Goal: Transaction & Acquisition: Obtain resource

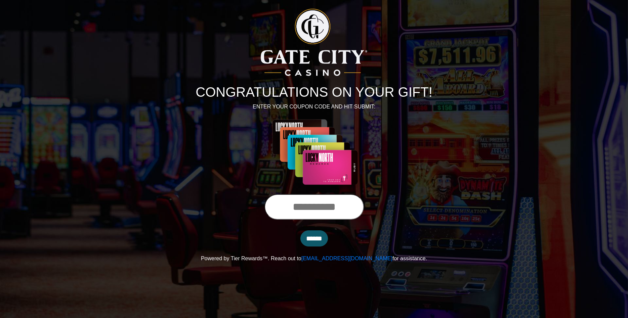
click at [310, 211] on input "text" at bounding box center [313, 207] width 99 height 26
type input "**********"
click at [313, 238] on input "******" at bounding box center [314, 239] width 28 height 16
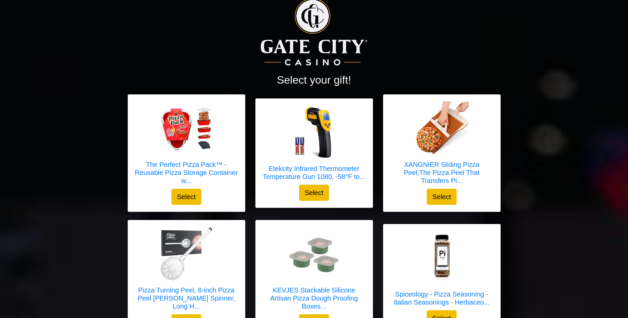
scroll to position [34, 0]
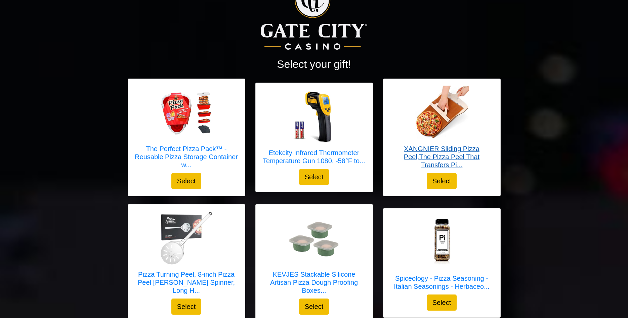
click at [444, 157] on h5 "XANGNIER Sliding Pizza Peel,The Pizza Peel That Transfers Pi..." at bounding box center [442, 157] width 104 height 24
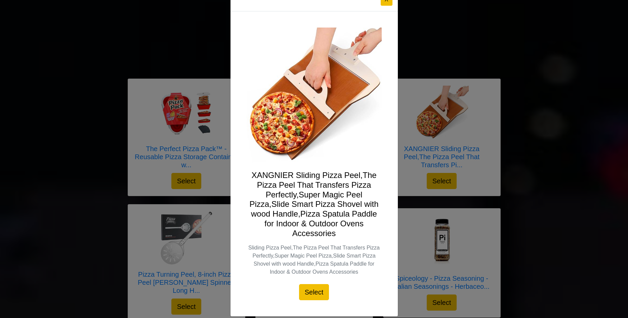
scroll to position [30, 0]
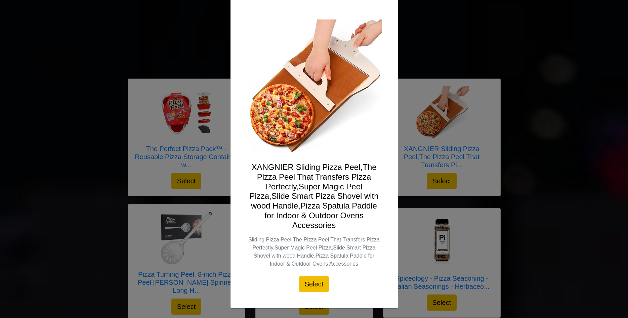
click at [494, 70] on div "X XANGNIER Sliding Pizza Peel,The Pizza Peel That Transfers Pizza Perfectly,Sup…" at bounding box center [314, 159] width 628 height 318
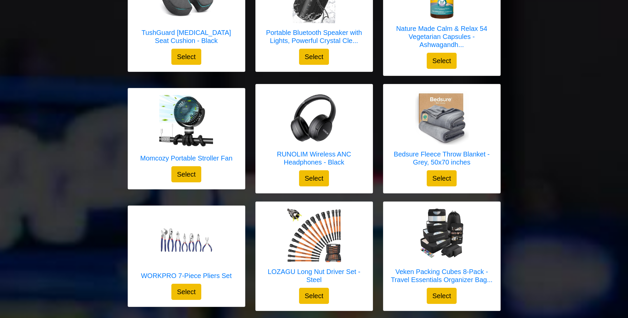
scroll to position [548, 0]
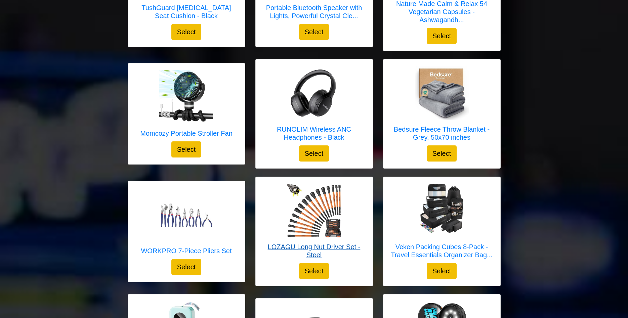
click at [306, 231] on img at bounding box center [314, 211] width 54 height 54
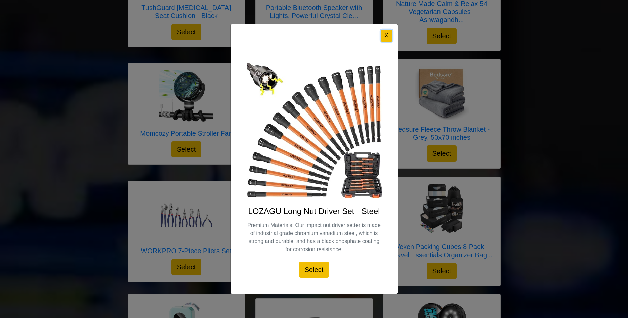
click at [381, 37] on button "X" at bounding box center [387, 36] width 12 height 12
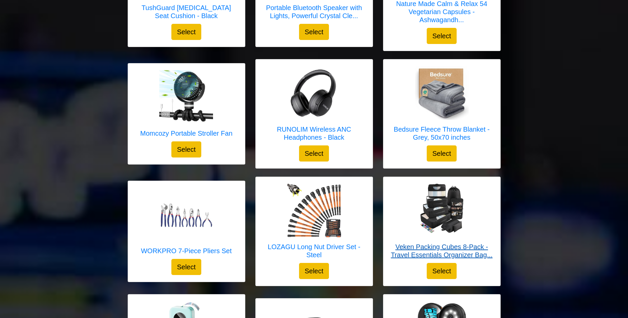
click at [436, 214] on img at bounding box center [442, 211] width 54 height 54
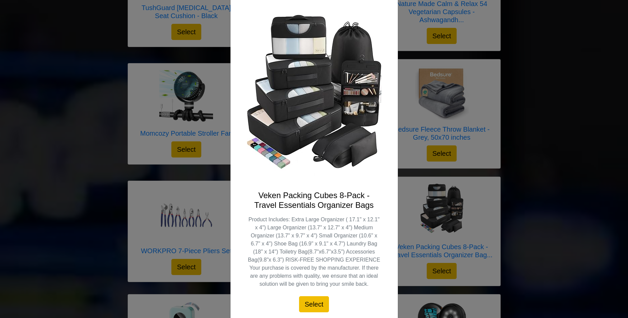
scroll to position [54, 0]
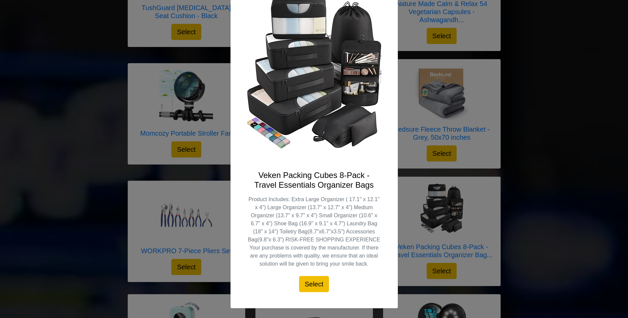
click at [479, 205] on div "X Veken Packing Cubes 8-Pack - Travel Essentials Organizer Bags Product Include…" at bounding box center [314, 159] width 628 height 318
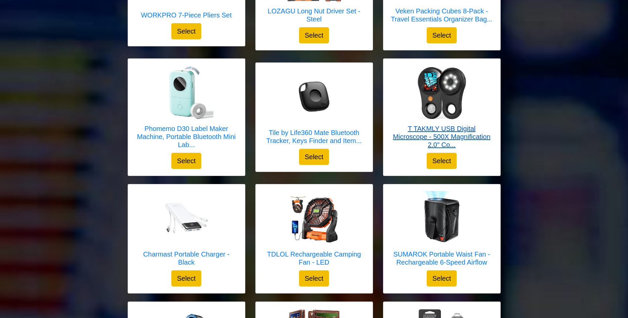
scroll to position [788, 0]
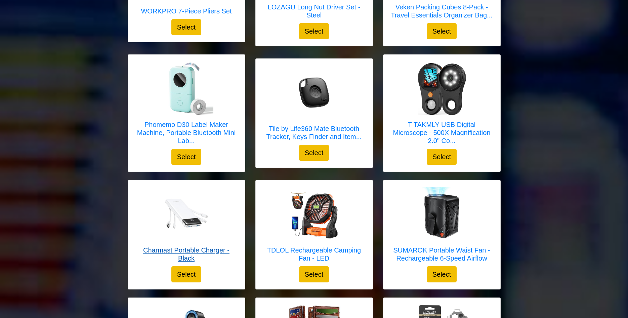
click at [191, 222] on img at bounding box center [187, 214] width 54 height 54
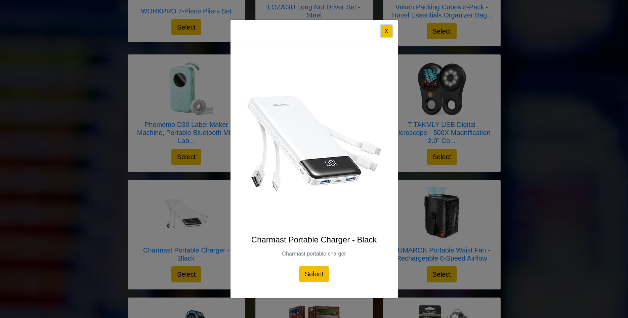
click at [384, 28] on button "X" at bounding box center [387, 31] width 12 height 12
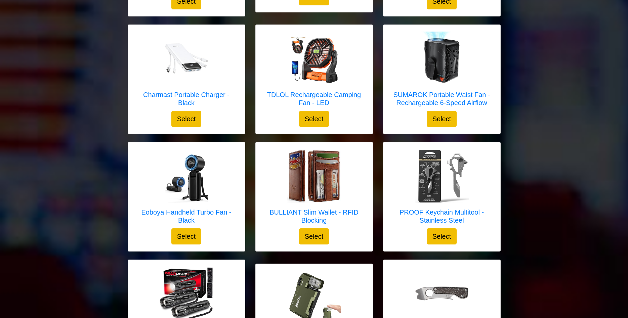
scroll to position [960, 0]
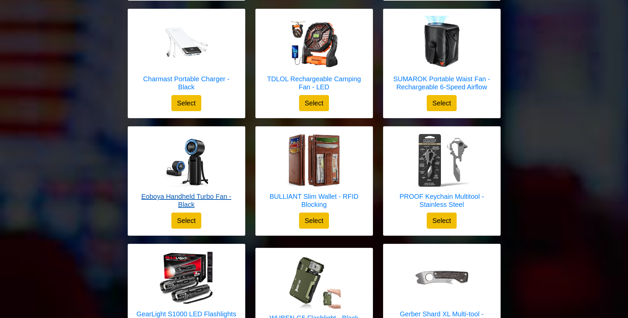
click at [177, 176] on img at bounding box center [187, 160] width 54 height 54
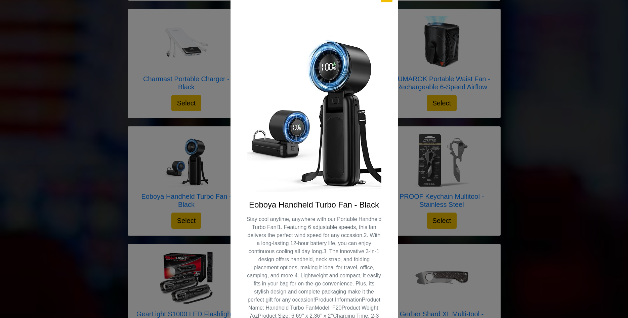
scroll to position [0, 0]
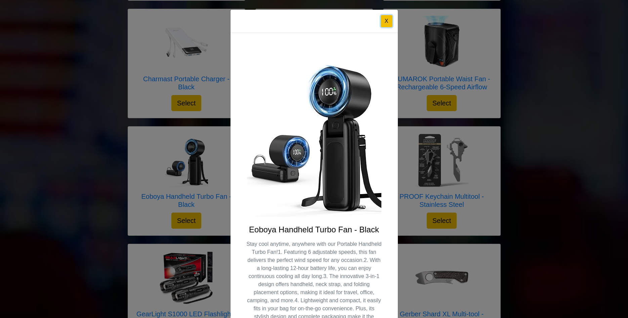
click at [387, 21] on button "X" at bounding box center [387, 21] width 12 height 12
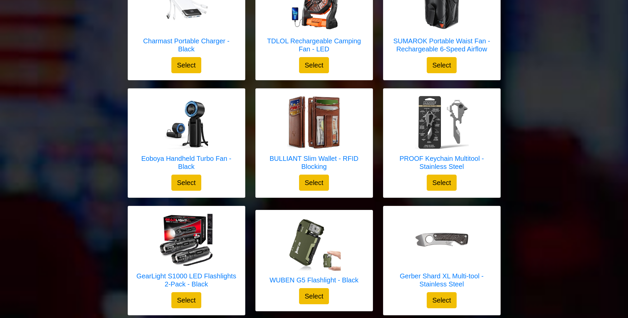
scroll to position [1028, 0]
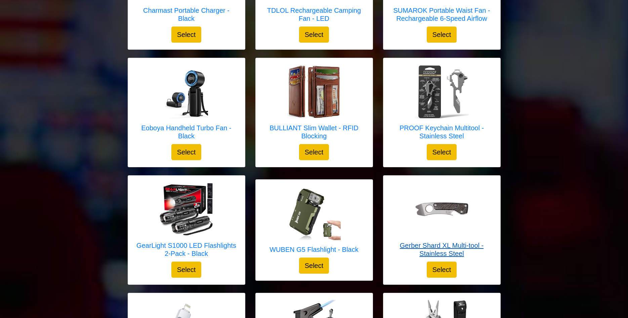
click at [433, 217] on div at bounding box center [442, 209] width 54 height 54
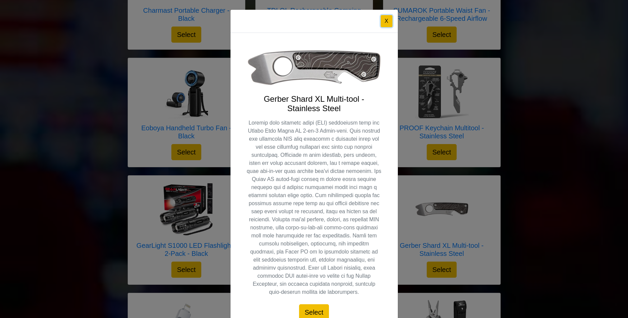
click at [384, 21] on button "X" at bounding box center [387, 21] width 12 height 12
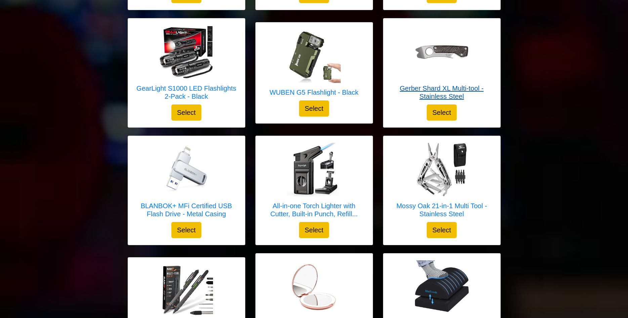
scroll to position [1200, 0]
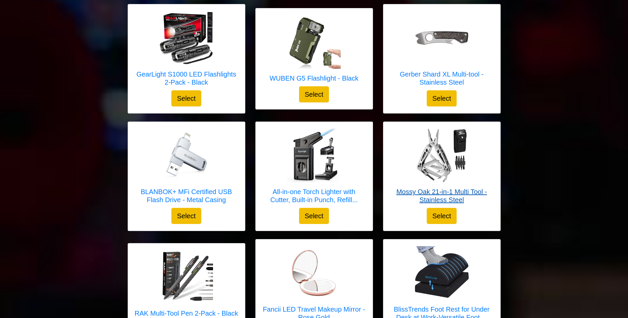
click at [423, 191] on h5 "Mossy Oak 21-in-1 Multi Tool - Stainless Steel" at bounding box center [442, 196] width 104 height 16
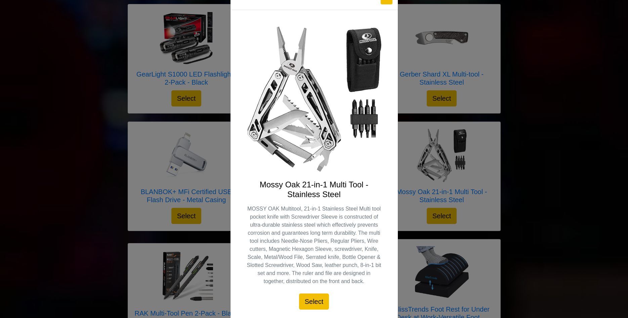
scroll to position [34, 0]
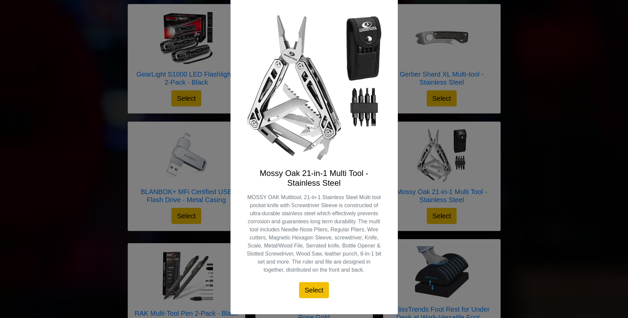
click at [479, 161] on div "X Mossy Oak 21-in-1 Multi Tool - Stainless Steel MOSSY OAK Multitool, 21-in-1 S…" at bounding box center [314, 159] width 628 height 318
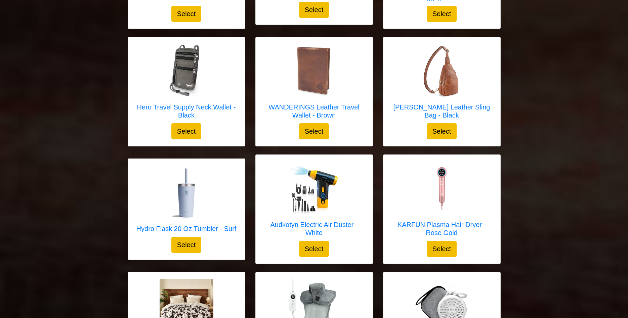
scroll to position [2125, 0]
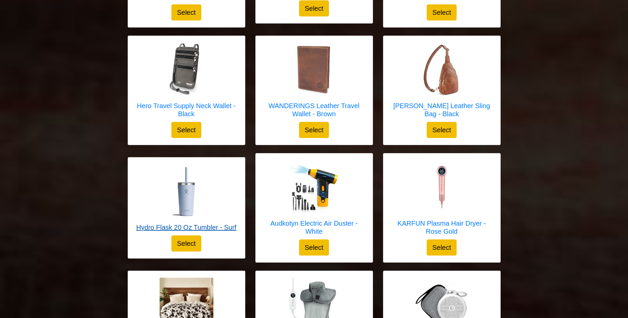
click at [191, 192] on img at bounding box center [187, 191] width 54 height 54
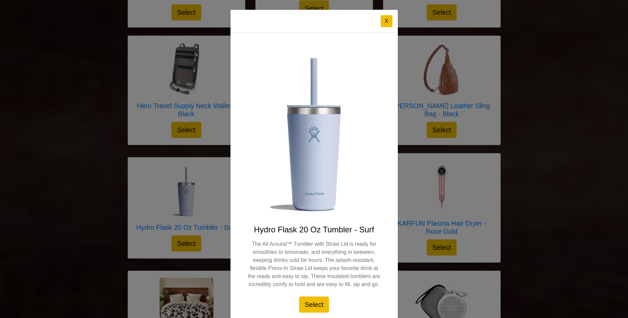
click at [187, 208] on div "X Hydro Flask 20 Oz Tumbler - Surf The All Around™ Tumbler with Straw Lid is re…" at bounding box center [314, 159] width 628 height 318
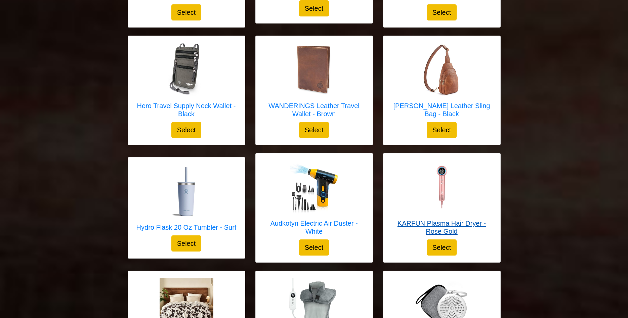
click at [422, 226] on h5 "KARFUN Plasma Hair Dryer - Rose Gold" at bounding box center [442, 227] width 104 height 16
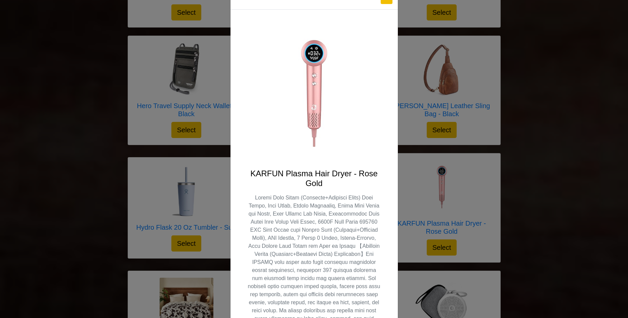
scroll to position [34, 0]
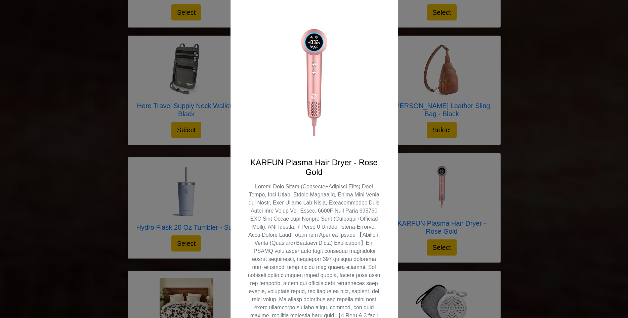
click at [460, 182] on div "X KARFUN Plasma Hair Dryer - Rose Gold Select" at bounding box center [314, 159] width 628 height 318
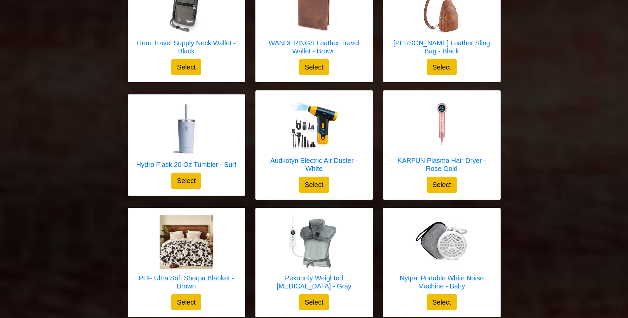
scroll to position [2211, 0]
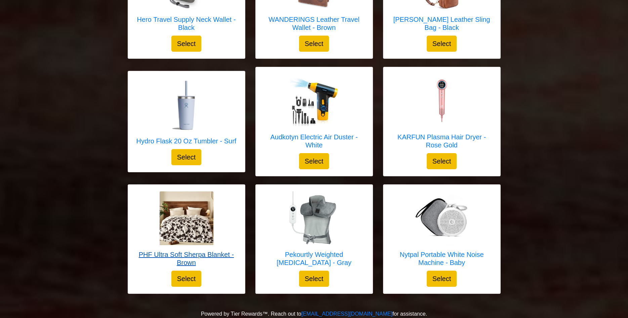
click at [172, 231] on img at bounding box center [187, 219] width 54 height 54
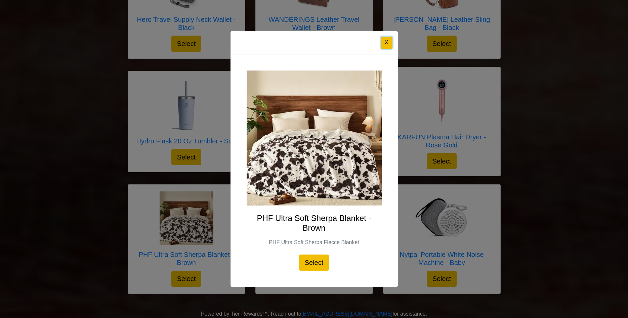
click at [388, 43] on button "X" at bounding box center [387, 43] width 12 height 12
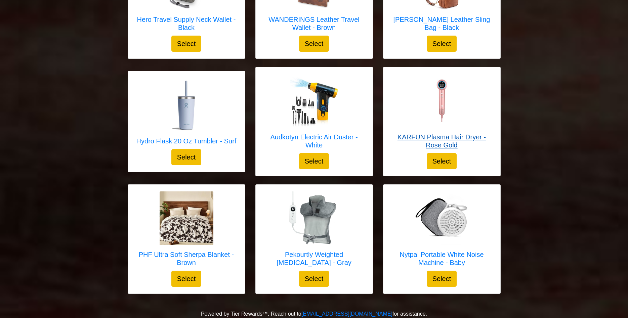
click at [440, 138] on h5 "KARFUN Plasma Hair Dryer - Rose Gold" at bounding box center [442, 141] width 104 height 16
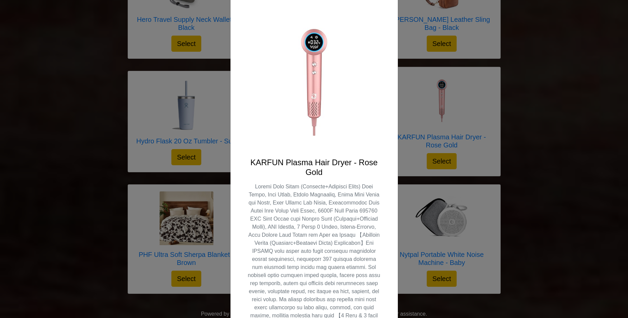
scroll to position [34, 0]
click at [564, 197] on div "X KARFUN Plasma Hair Dryer - Rose Gold Select" at bounding box center [314, 159] width 628 height 318
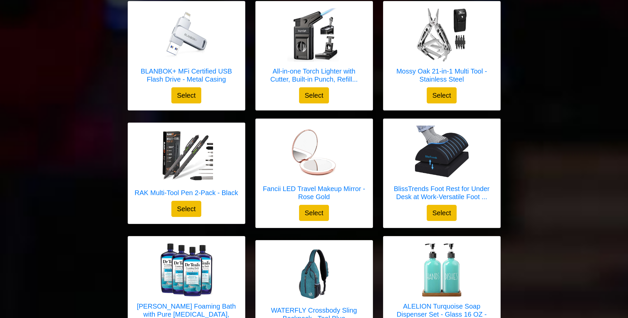
scroll to position [1286, 0]
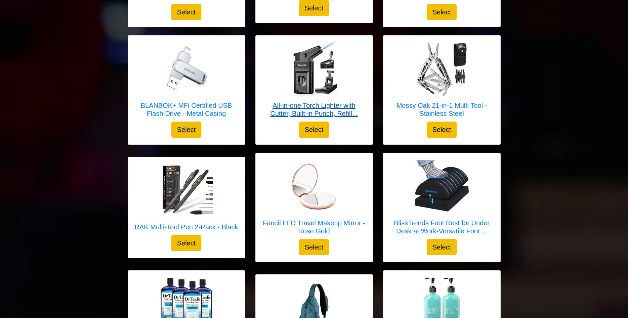
click at [326, 111] on h5 "All-in-one Torch Lighter with Cutter, Built-in Punch, Refill..." at bounding box center [314, 109] width 104 height 16
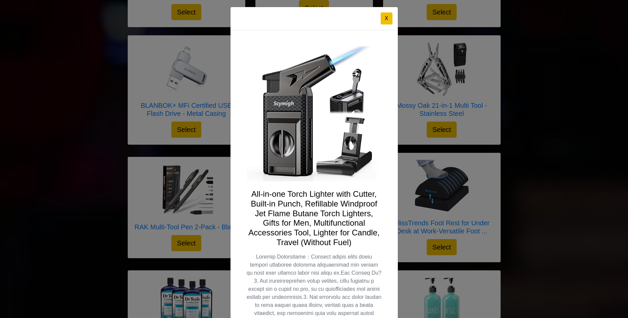
scroll to position [0, 0]
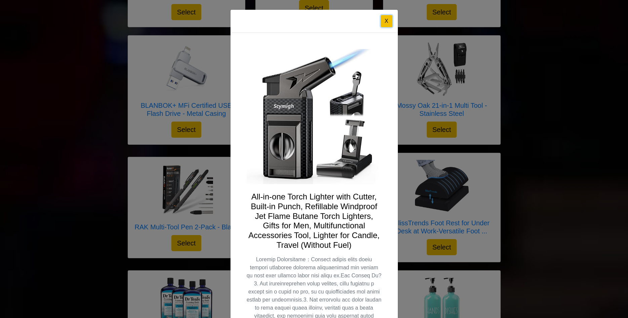
click at [385, 24] on button "X" at bounding box center [387, 21] width 12 height 12
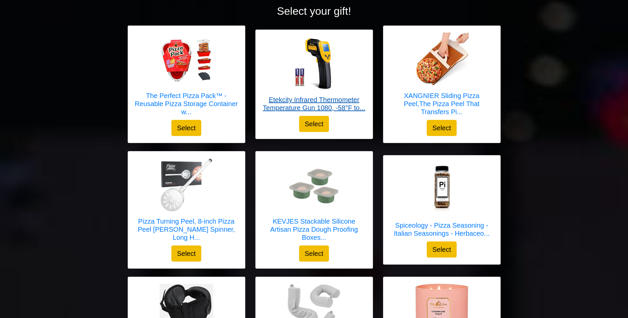
scroll to position [103, 0]
